Goal: Information Seeking & Learning: Learn about a topic

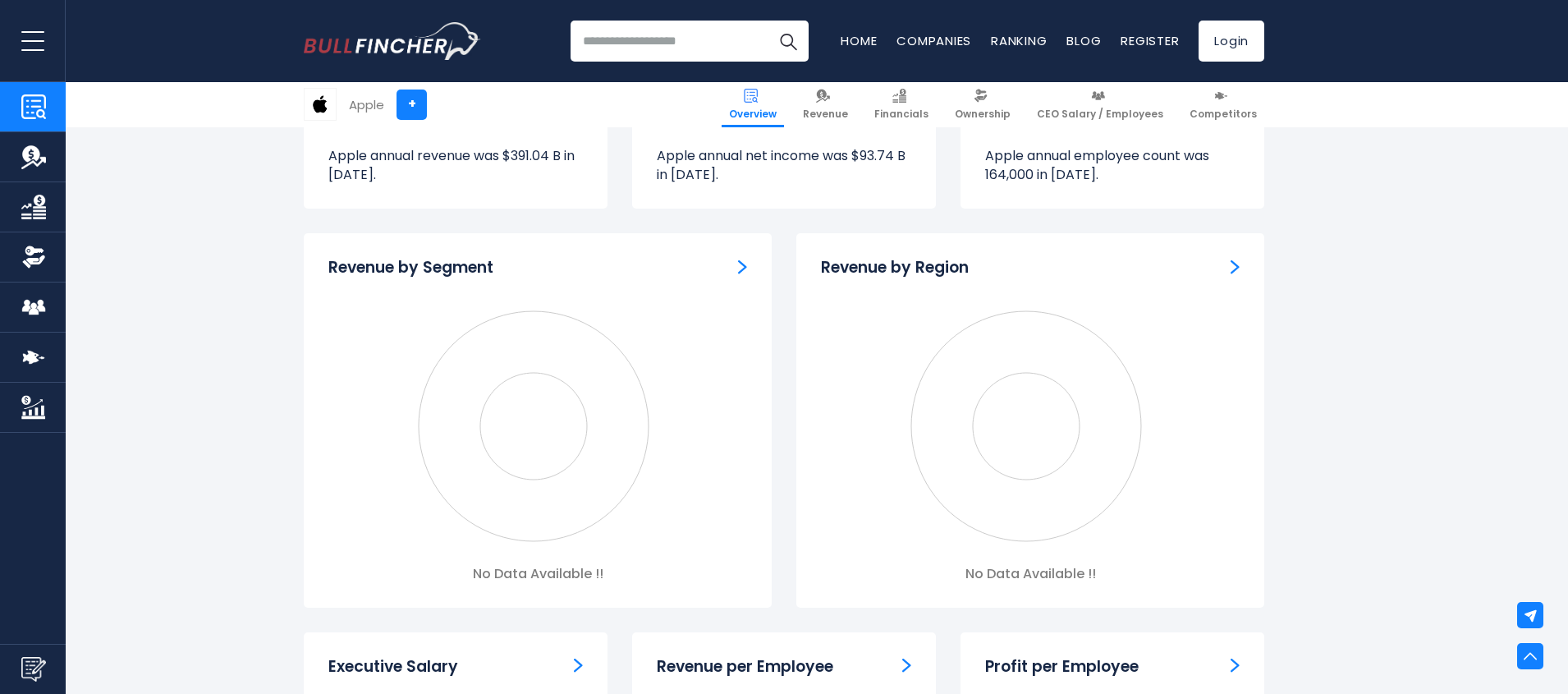
scroll to position [1478, 0]
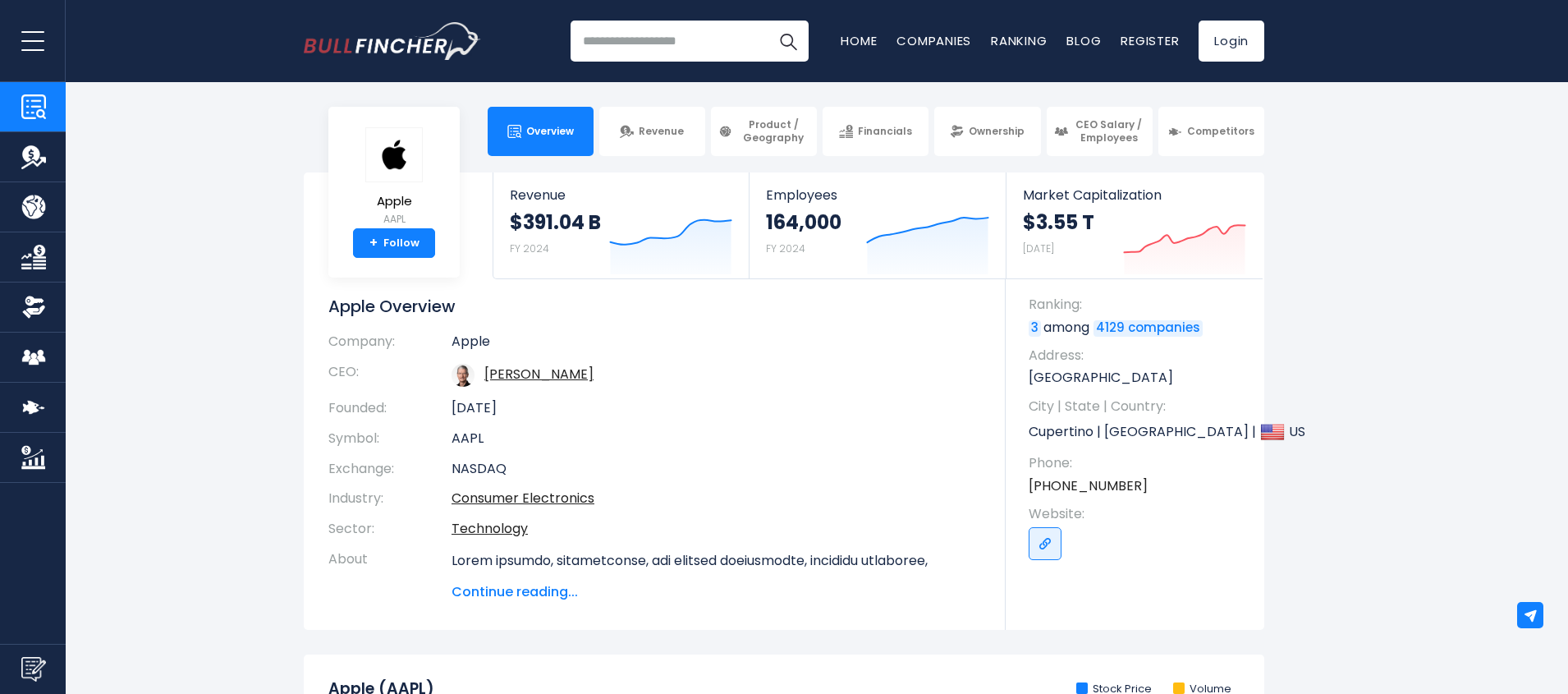
click at [1296, 251] on section "Apple AAPL + Follow Revenue $391.04 B FY 2024 Created with Highcharts 12.1.2 Em…" at bounding box center [784, 401] width 1568 height 457
click at [769, 337] on td "Apple" at bounding box center [717, 346] width 530 height 24
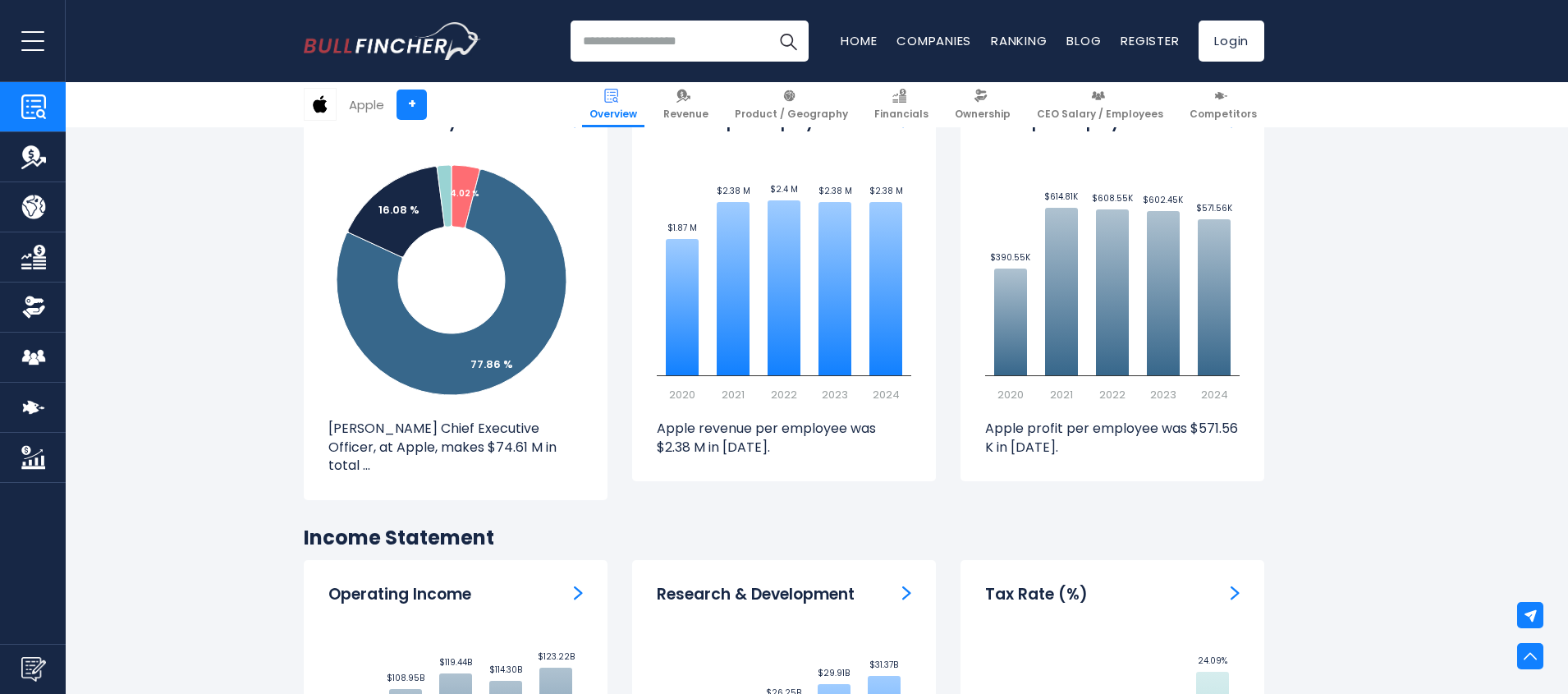
scroll to position [2068, 0]
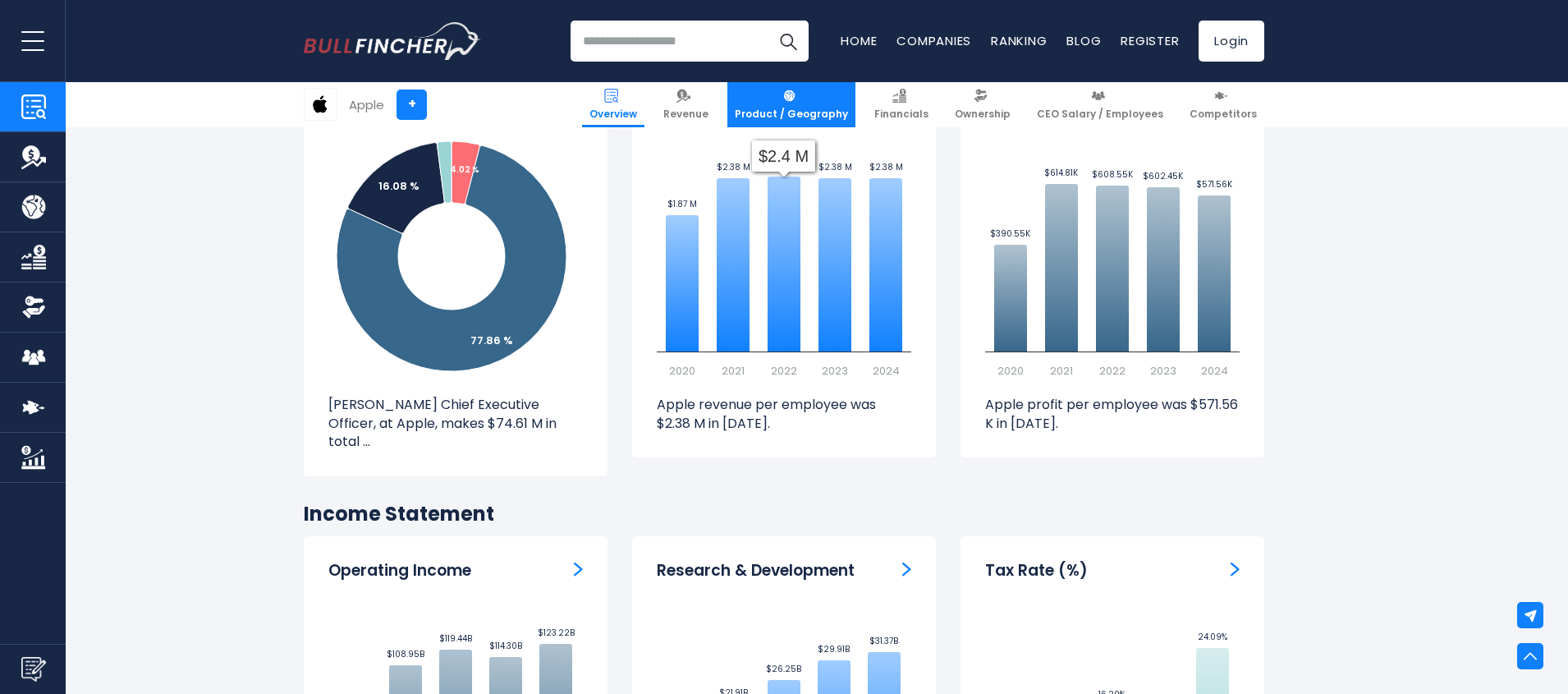
click at [811, 114] on span "Product / Geography" at bounding box center [790, 113] width 113 height 13
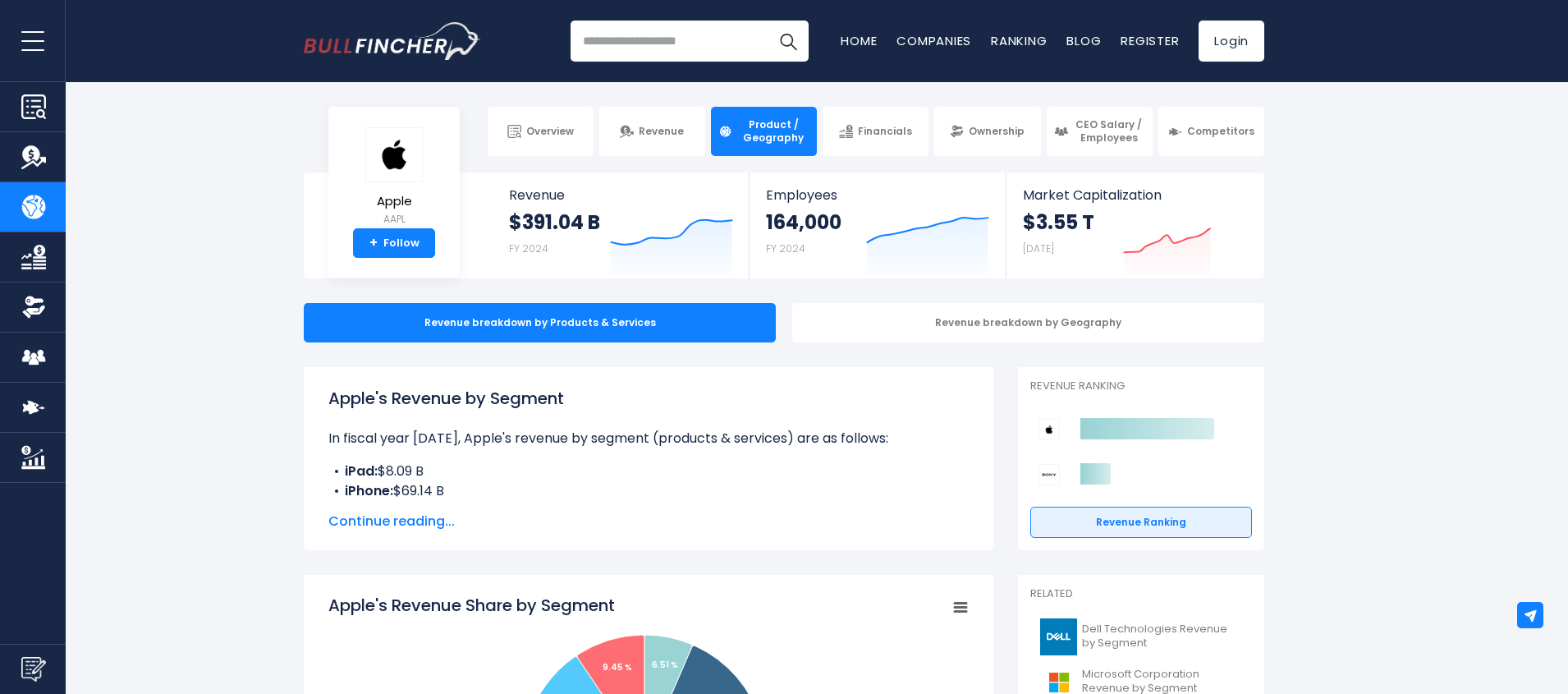
click at [699, 53] on input "search" at bounding box center [690, 41] width 238 height 41
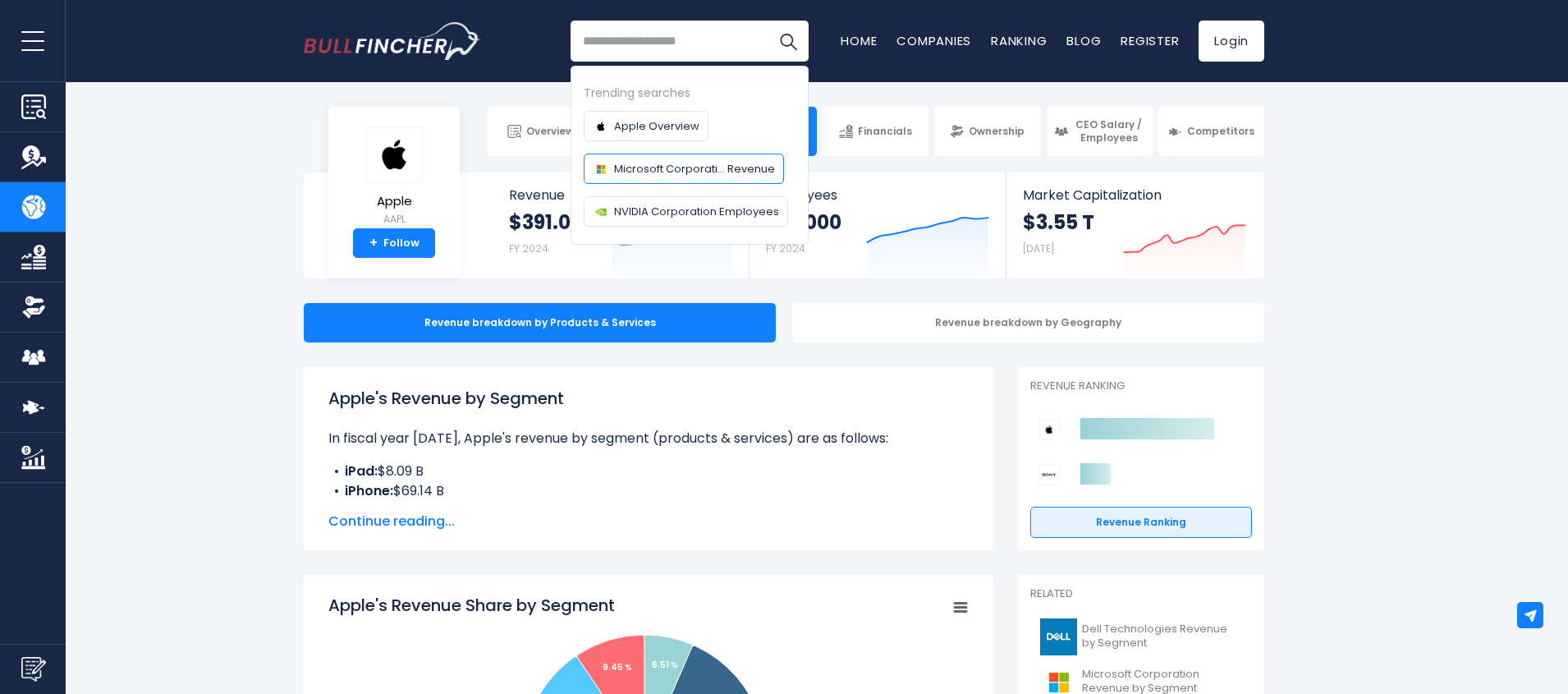
click at [692, 164] on span "Microsoft Corporati... Revenue" at bounding box center [694, 169] width 160 height 18
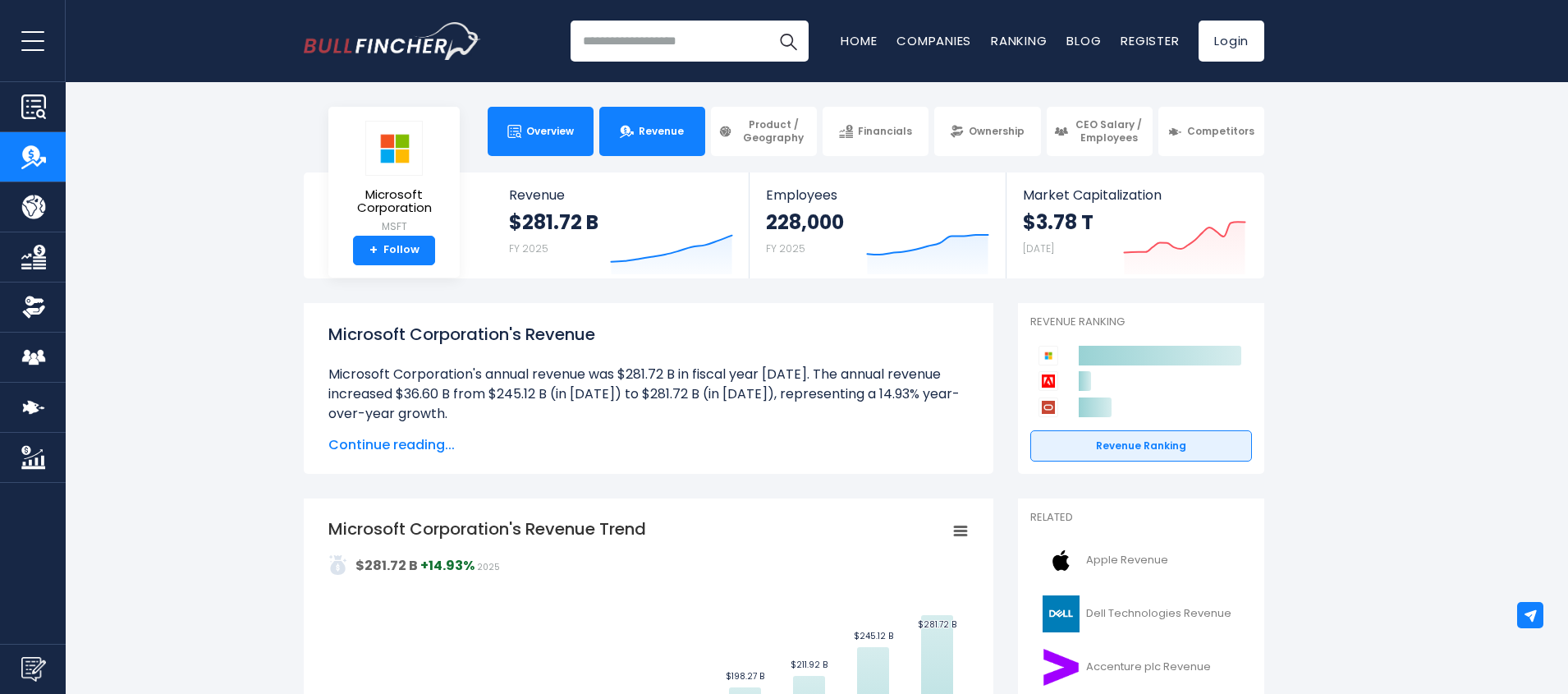
click at [557, 134] on span "Overview" at bounding box center [549, 131] width 47 height 13
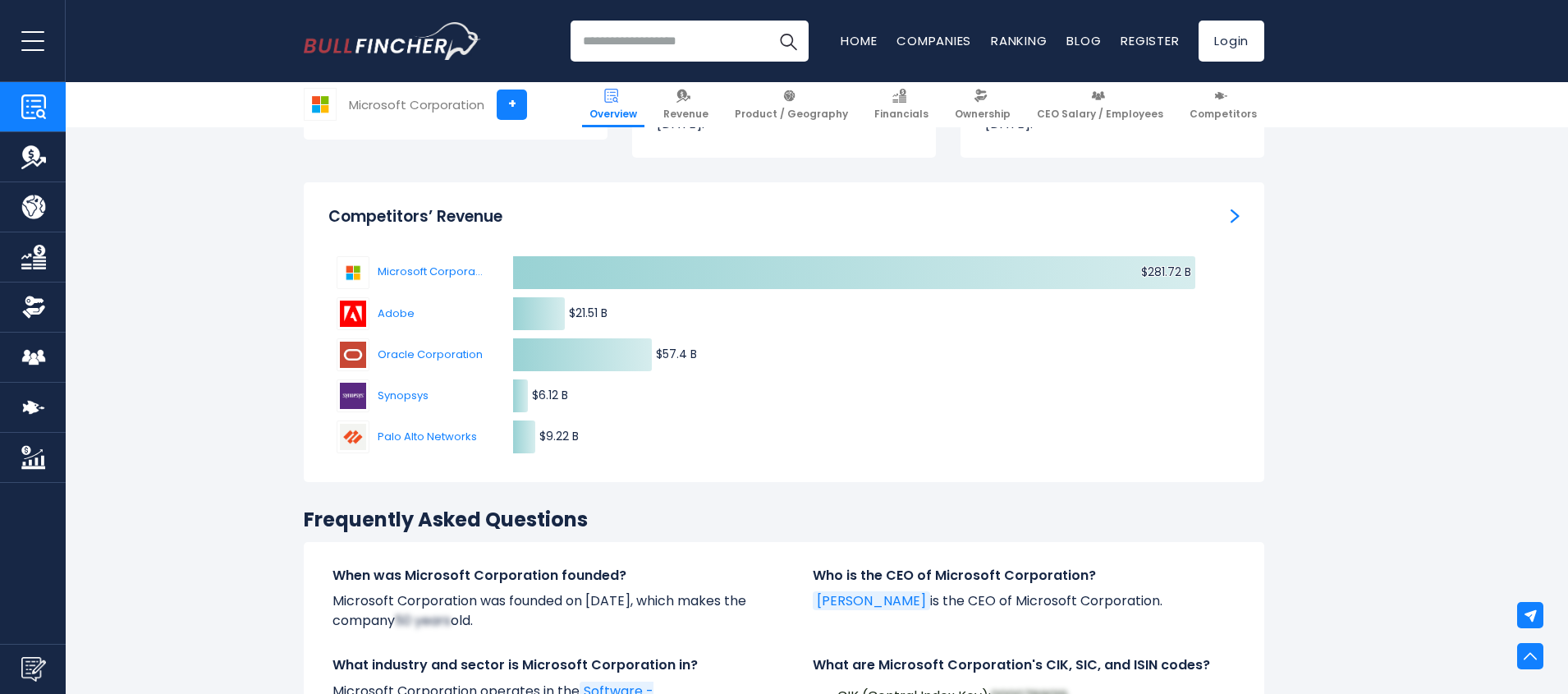
scroll to position [5220, 0]
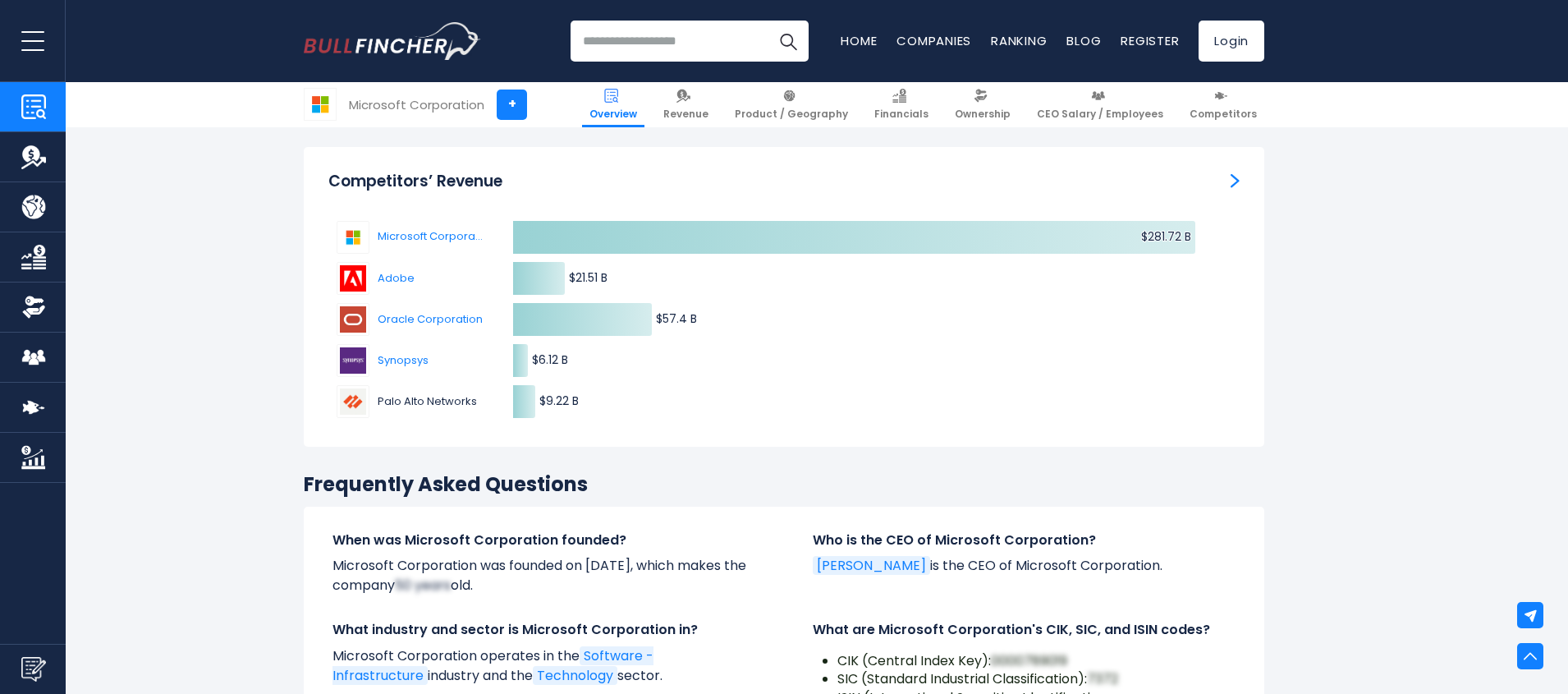
click at [427, 393] on span "Palo Alto Networks" at bounding box center [427, 401] width 99 height 17
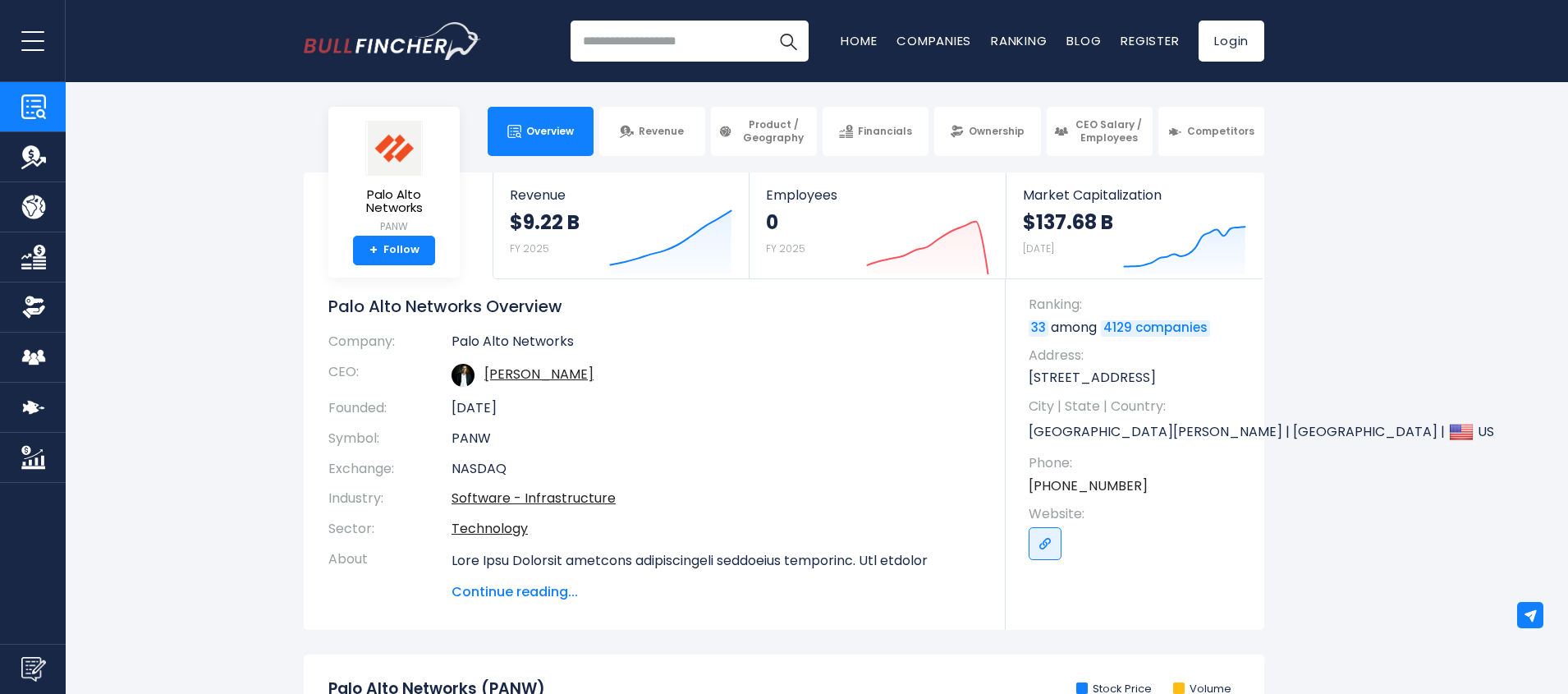
drag, startPoint x: 387, startPoint y: 195, endPoint x: 773, endPoint y: 383, distance: 429.3
click at [773, 383] on div "Palo Alto Networks PANW + Follow Revenue $9.22 B FY 2025 Created with Highchart…" at bounding box center [784, 401] width 961 height 457
click at [857, 254] on div "0 FY 2025 Created with Highcharts 12.1.2" at bounding box center [877, 244] width 222 height 69
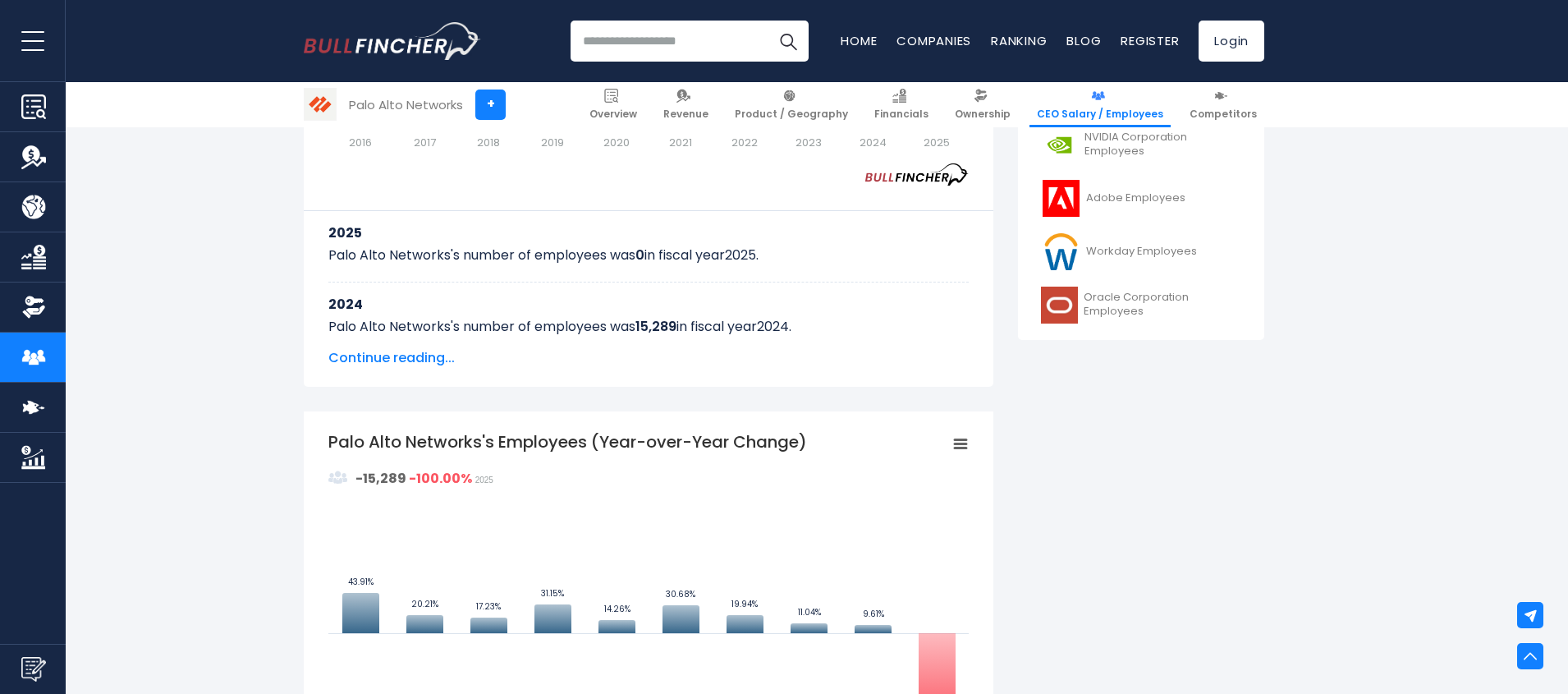
scroll to position [492, 0]
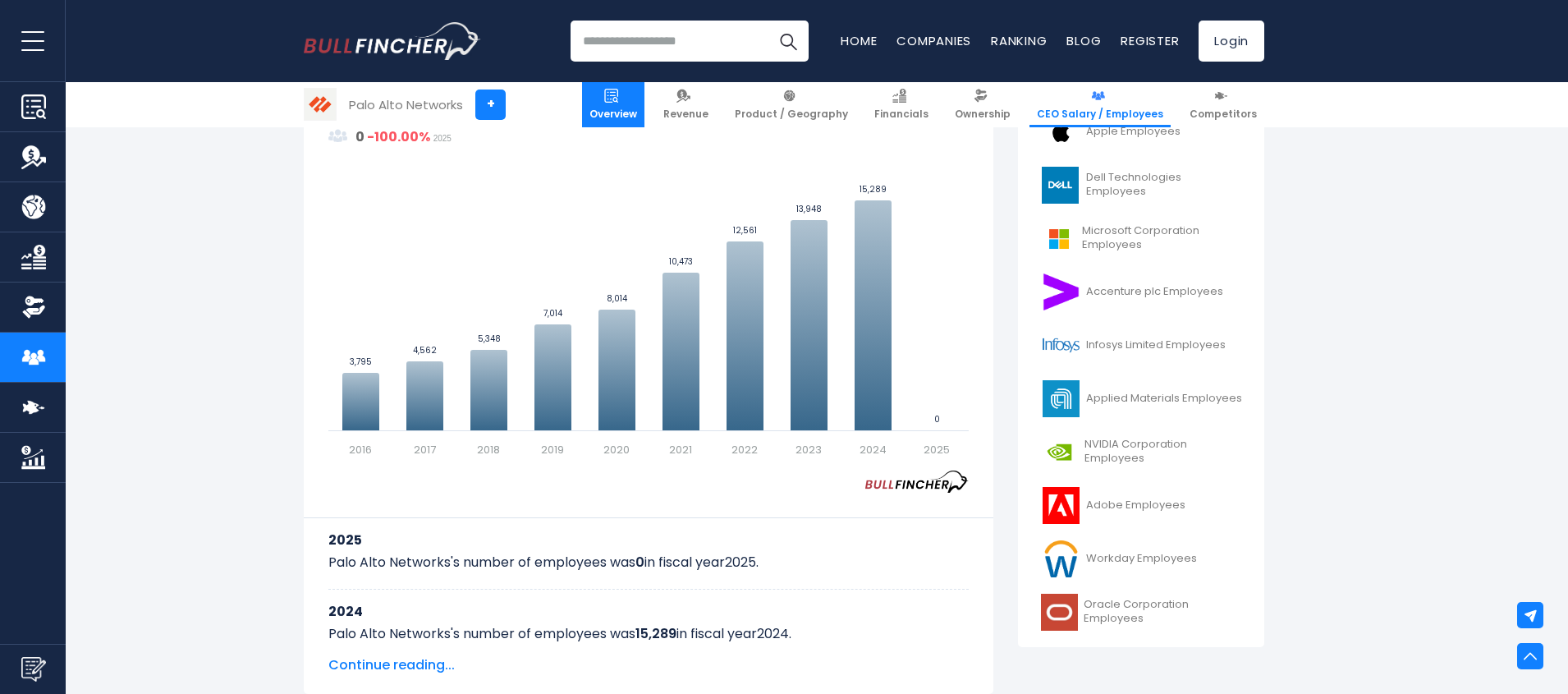
click at [618, 95] on img at bounding box center [611, 95] width 14 height 14
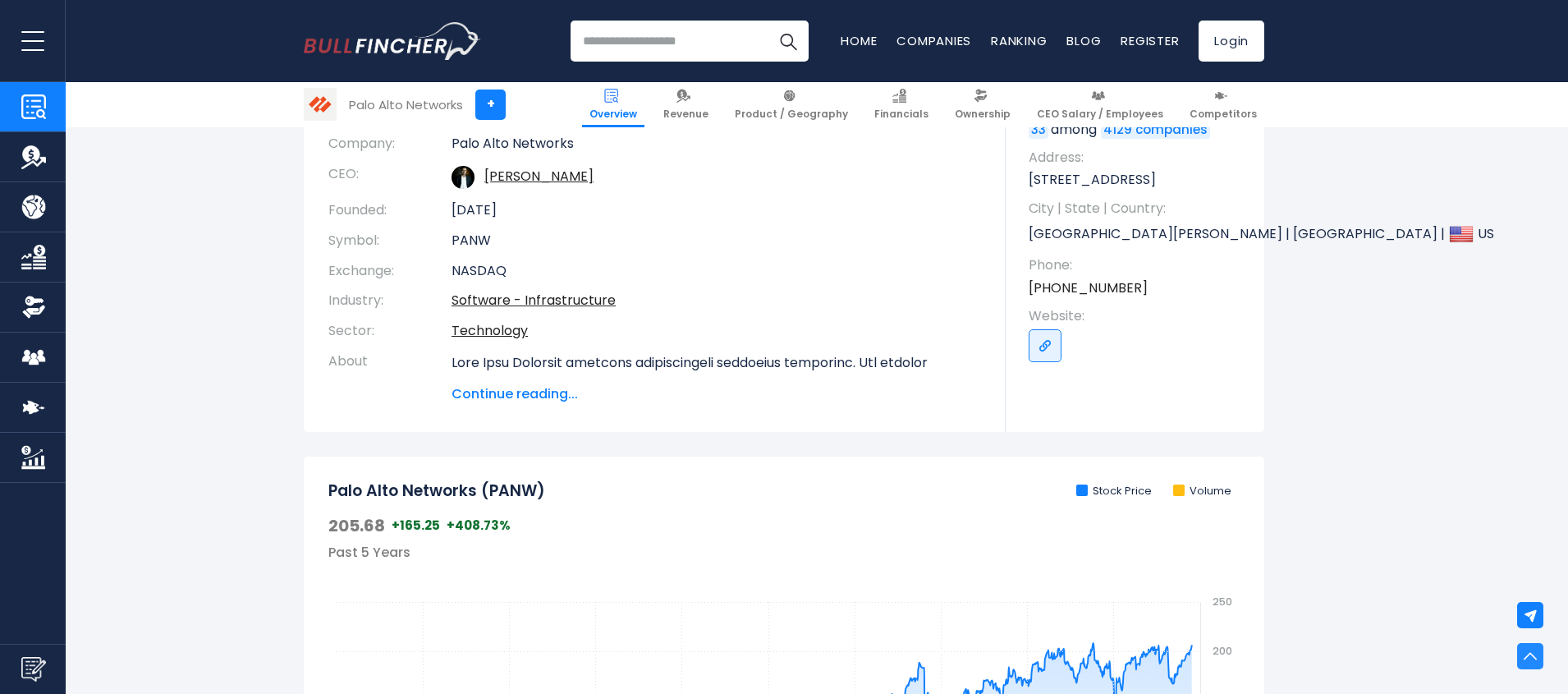
scroll to position [197, 0]
